Goal: Information Seeking & Learning: Learn about a topic

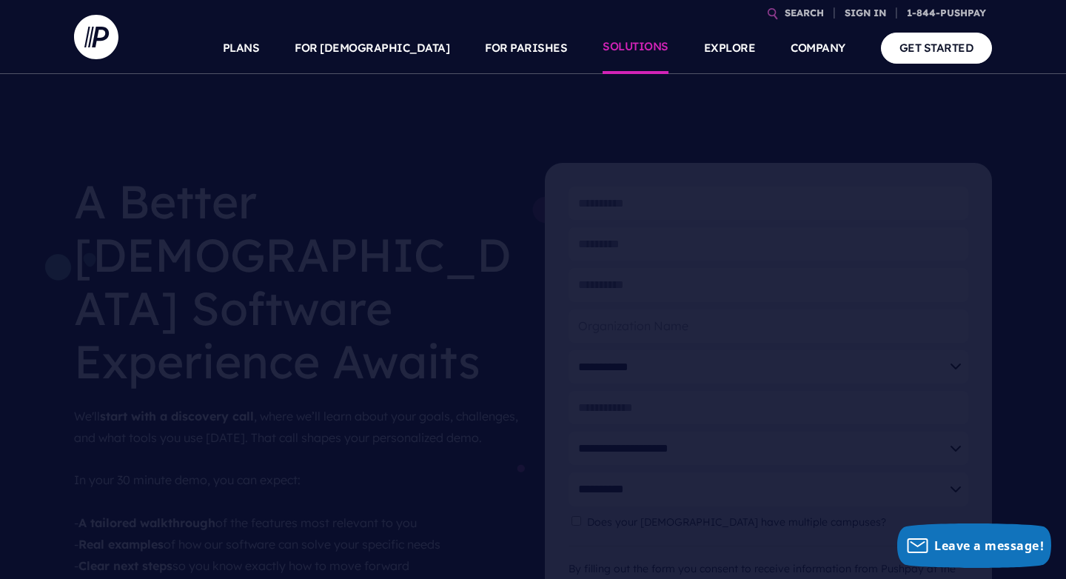
click at [637, 56] on link "SOLUTIONS" at bounding box center [636, 48] width 66 height 52
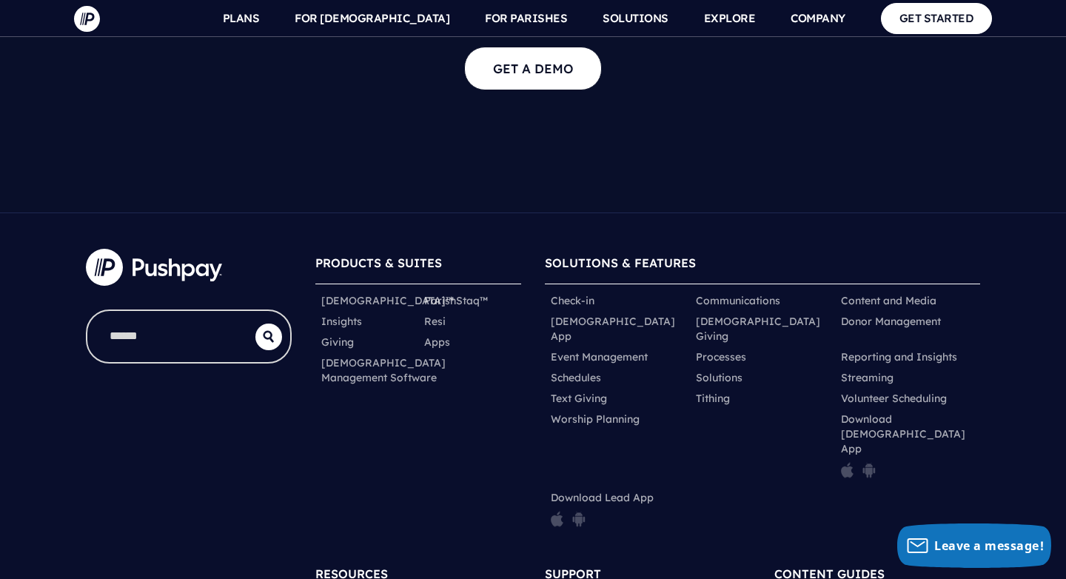
scroll to position [3138, 0]
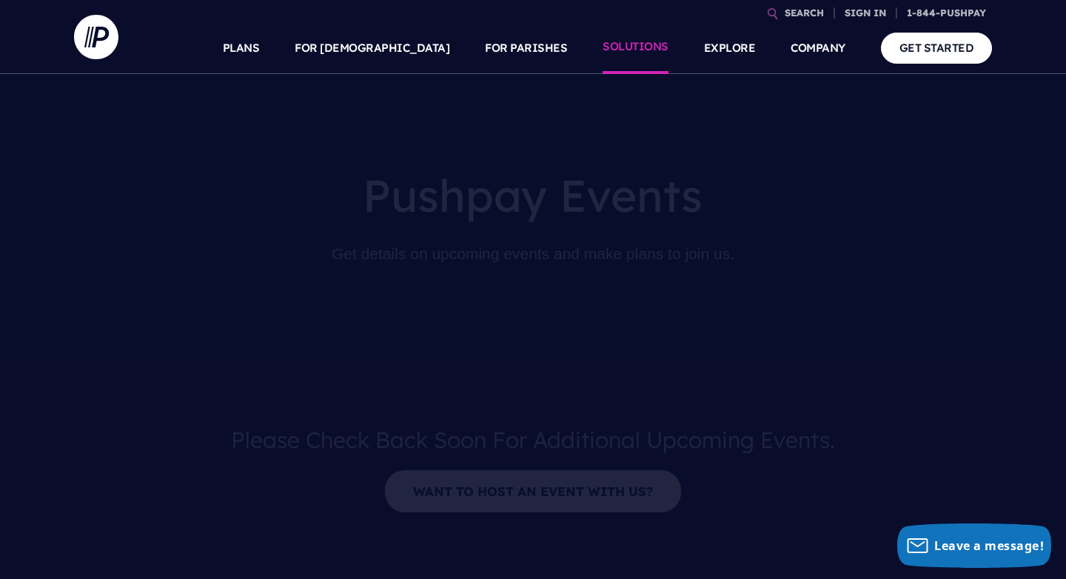
click at [649, 52] on link "SOLUTIONS" at bounding box center [636, 48] width 66 height 52
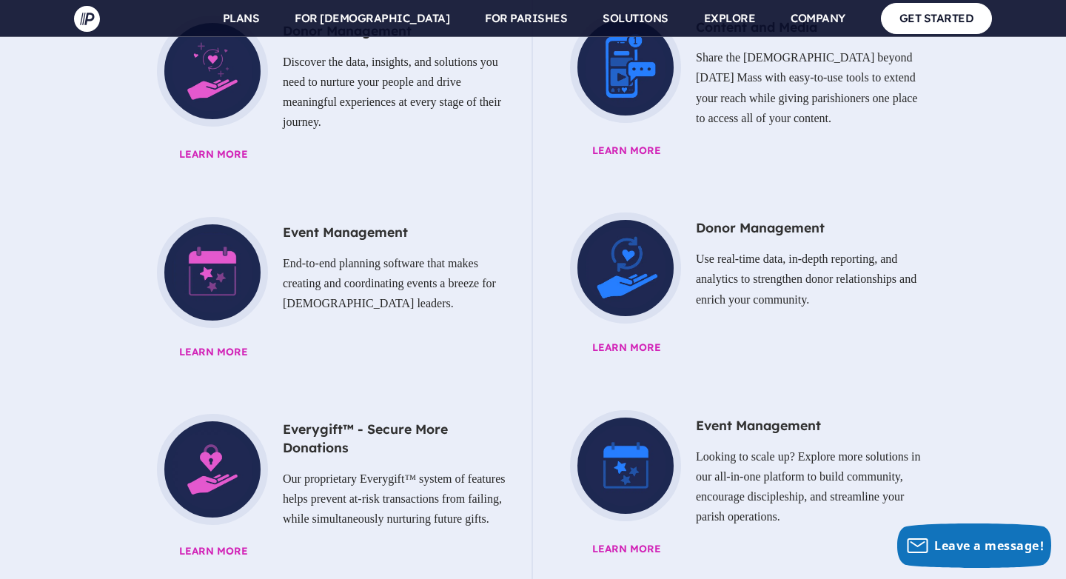
scroll to position [1250, 0]
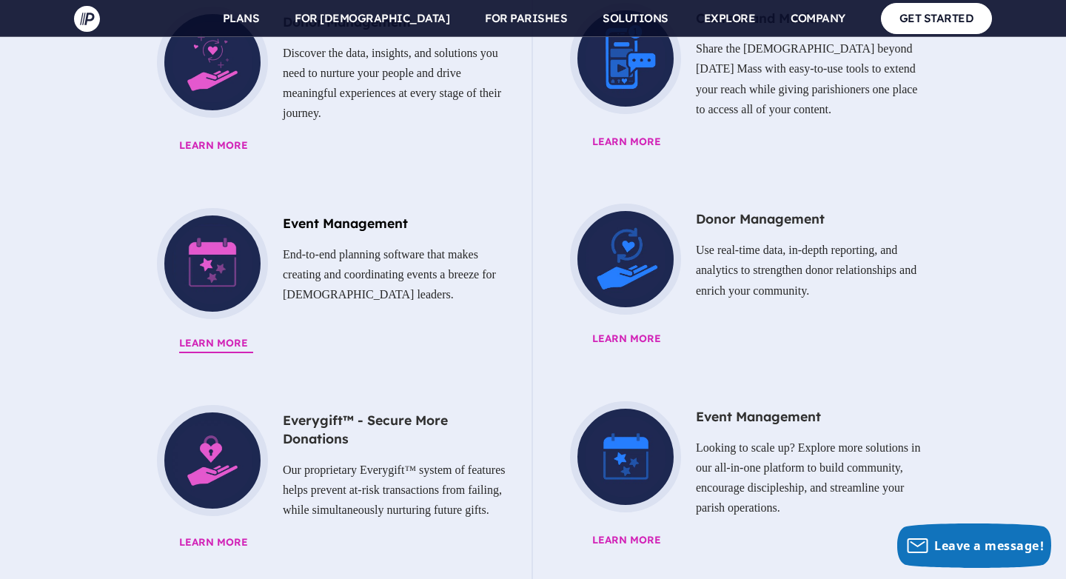
click at [217, 238] on p "End-to-end planning software that makes creating and coordinating events a bree…" at bounding box center [325, 274] width 367 height 73
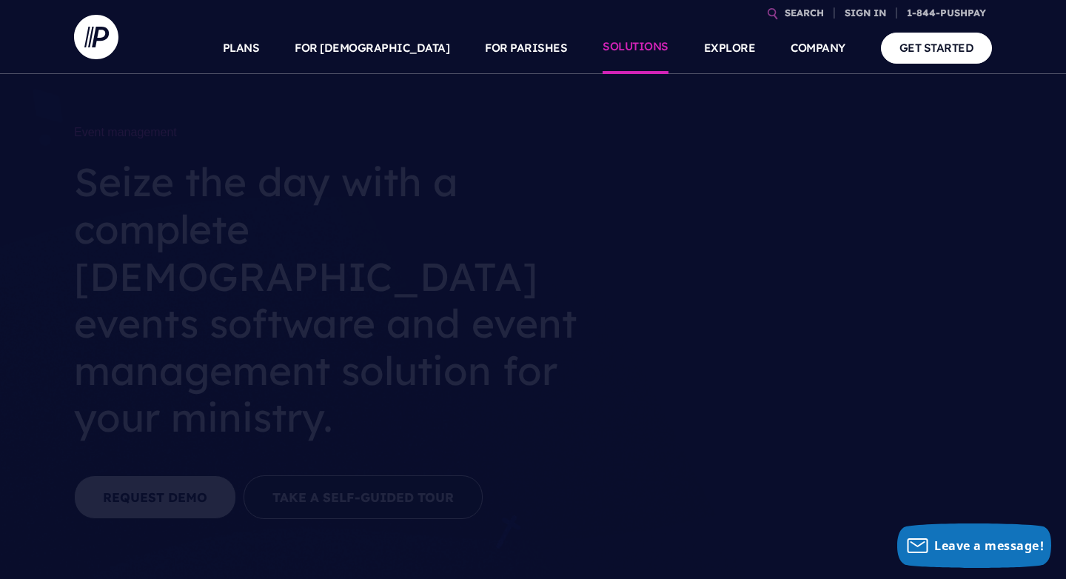
click at [626, 56] on link "SOLUTIONS" at bounding box center [636, 48] width 66 height 52
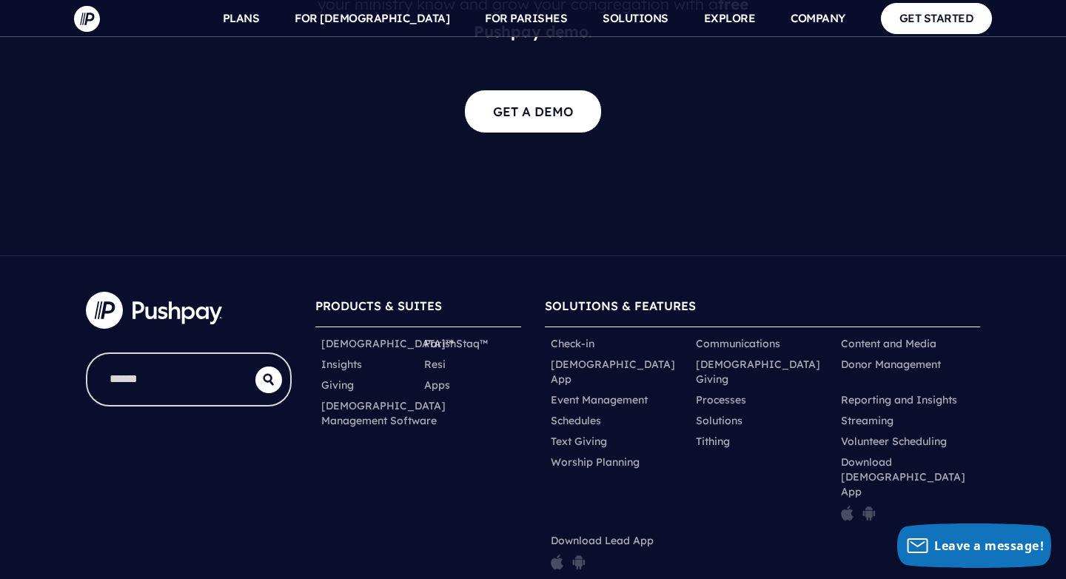
scroll to position [3138, 0]
